Goal: Information Seeking & Learning: Check status

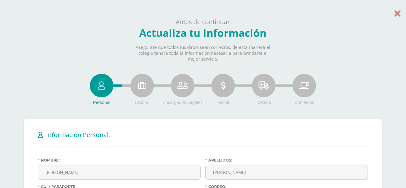
click at [398, 8] on link at bounding box center [398, 12] width 6 height 14
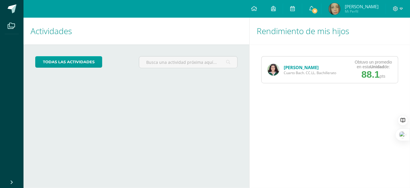
click at [292, 68] on link "María Castillo" at bounding box center [301, 67] width 35 height 6
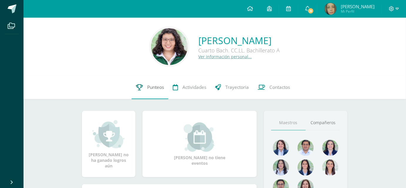
click at [145, 92] on link "Punteos" at bounding box center [150, 88] width 37 height 24
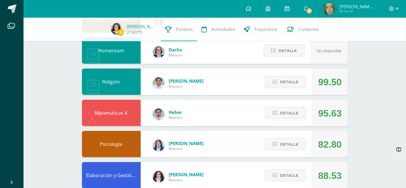
scroll to position [160, 0]
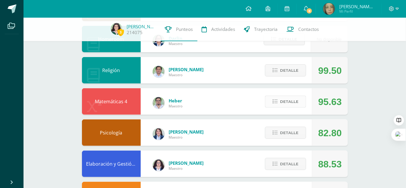
click at [274, 102] on icon at bounding box center [275, 101] width 5 height 5
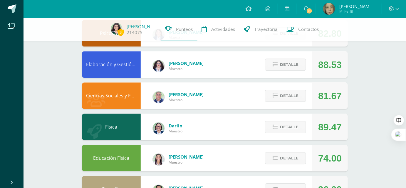
scroll to position [453, 0]
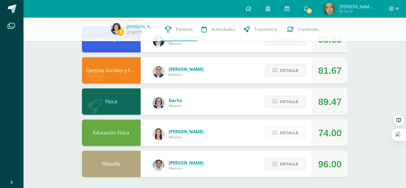
click at [281, 129] on span "Detalle" at bounding box center [289, 132] width 19 height 11
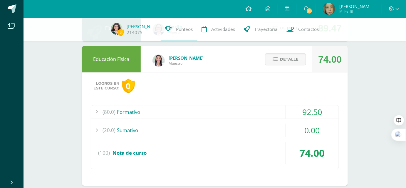
scroll to position [566, 0]
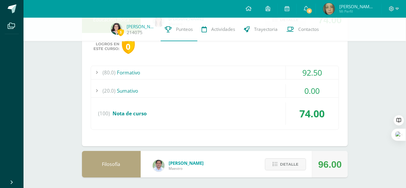
click at [136, 93] on div "(20.0) Sumativo" at bounding box center [215, 90] width 248 height 13
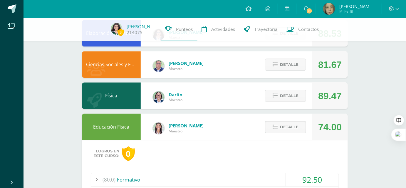
click at [285, 126] on span "Detalle" at bounding box center [289, 126] width 19 height 11
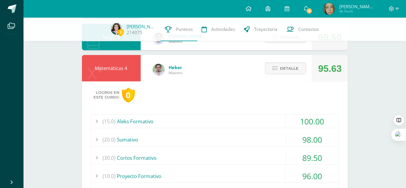
scroll to position [160, 0]
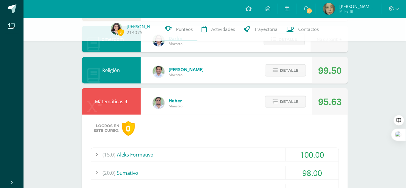
click at [295, 101] on span "Detalle" at bounding box center [289, 101] width 19 height 11
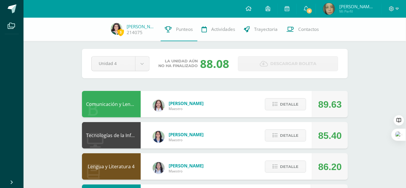
scroll to position [0, 0]
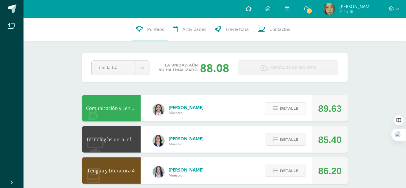
click at [292, 108] on span "Detalle" at bounding box center [289, 108] width 19 height 11
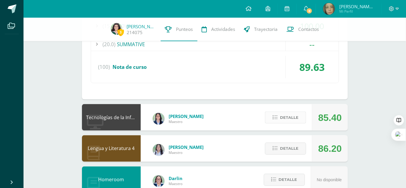
scroll to position [267, 0]
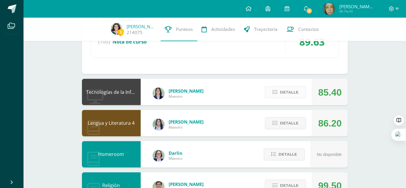
click at [282, 94] on span "Detalle" at bounding box center [289, 92] width 19 height 11
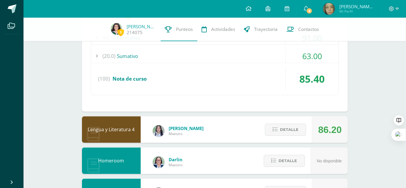
scroll to position [428, 0]
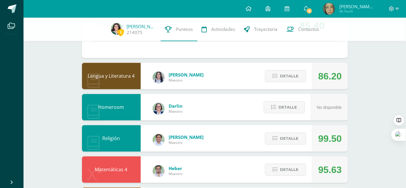
click at [277, 82] on div "Detalle" at bounding box center [284, 76] width 56 height 26
click at [278, 79] on button "Detalle" at bounding box center [285, 76] width 41 height 12
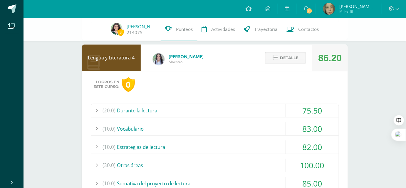
scroll to position [401, 0]
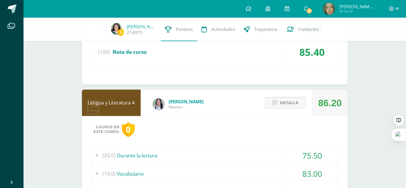
click at [299, 105] on span "Detalle" at bounding box center [289, 102] width 19 height 11
